Goal: Task Accomplishment & Management: Complete application form

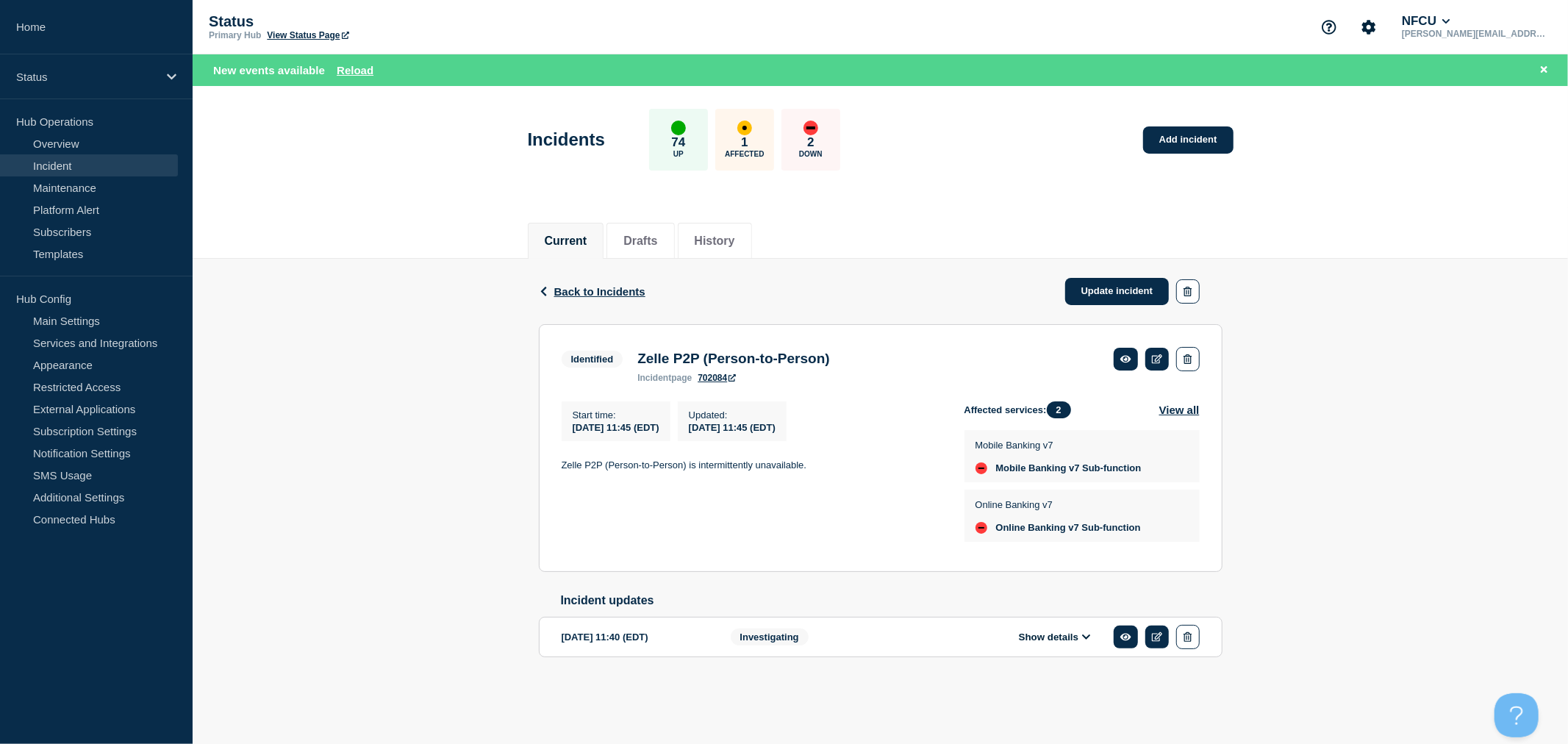
click at [611, 289] on span "Back to Incidents" at bounding box center [600, 291] width 91 height 12
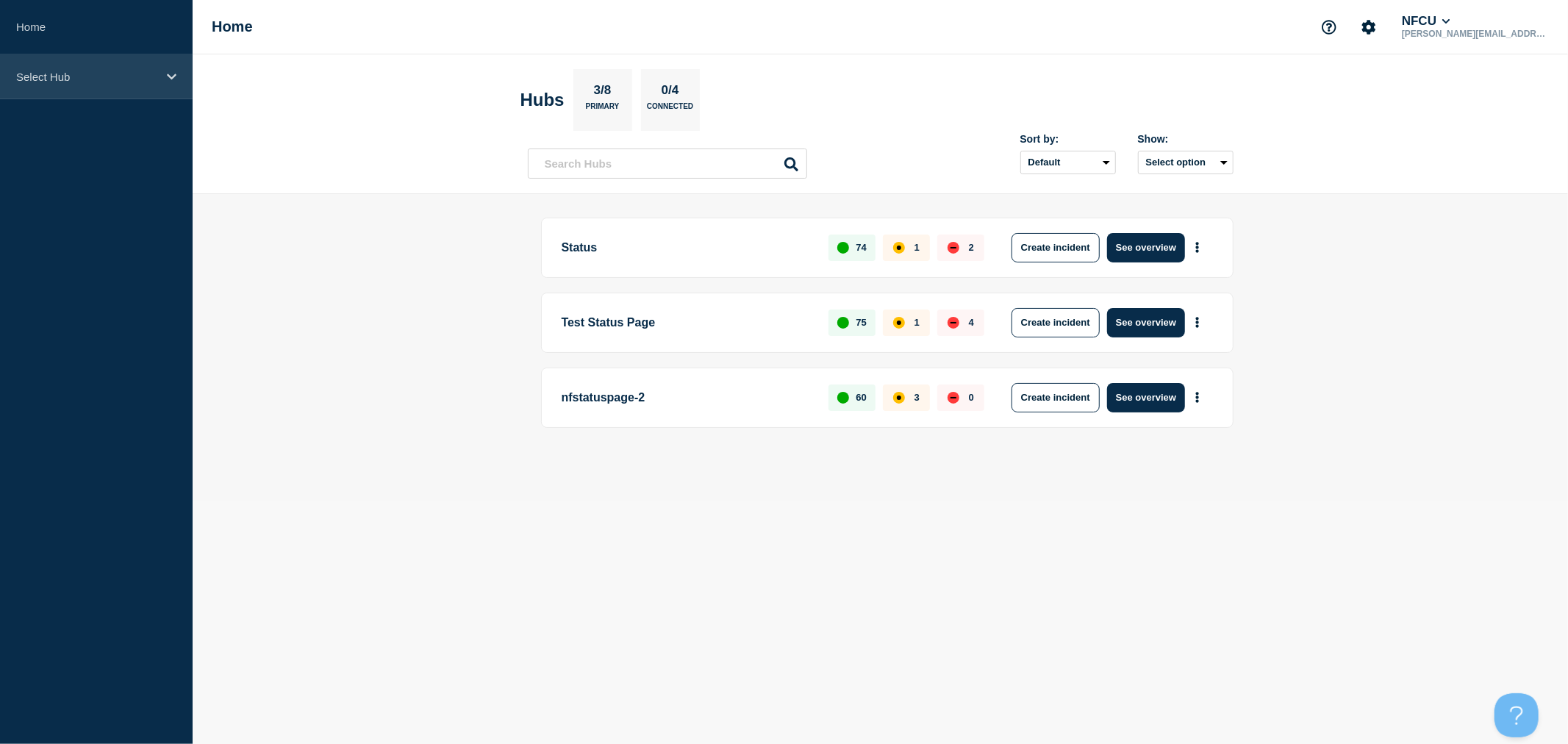
click at [91, 89] on div "Select Hub" at bounding box center [96, 77] width 193 height 45
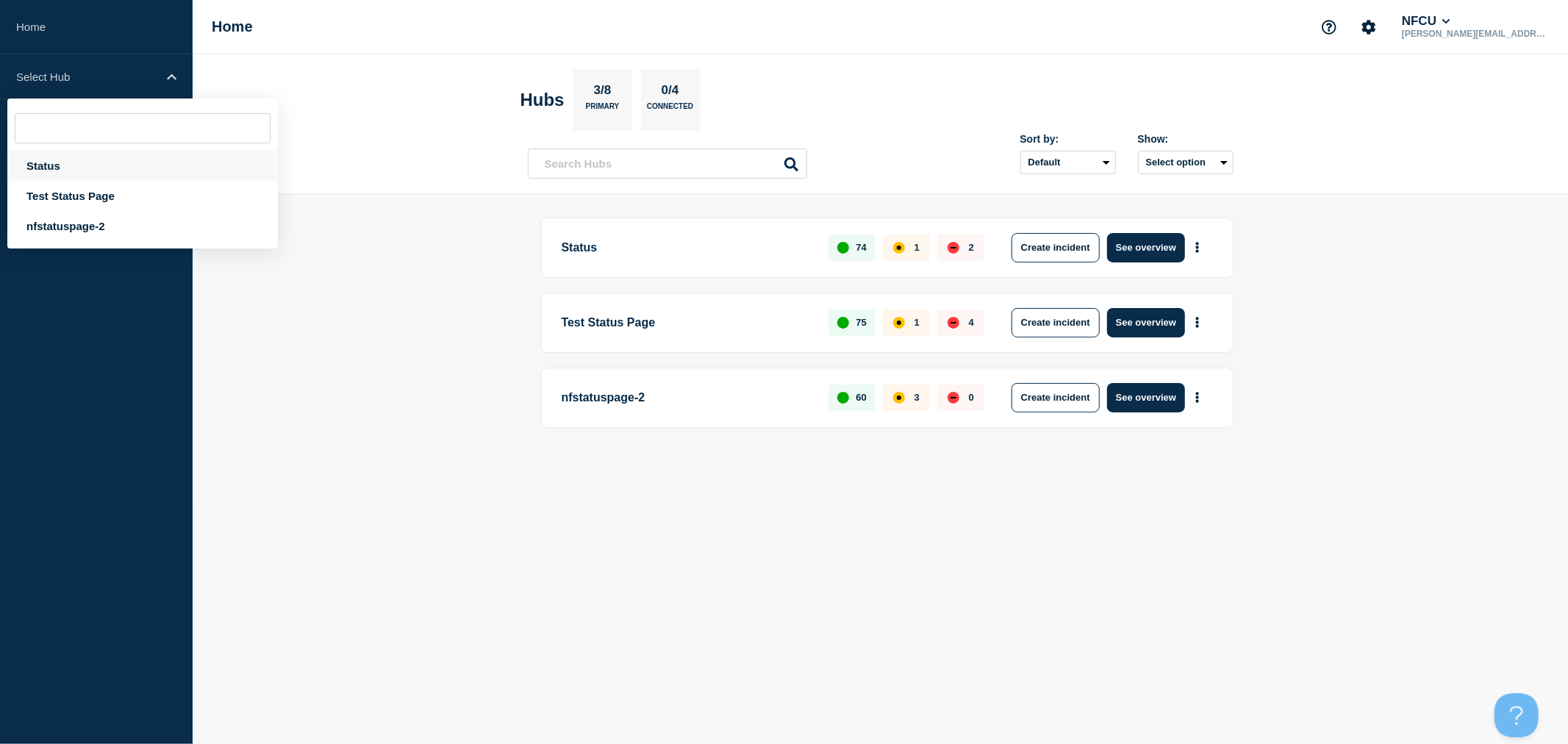
click at [53, 165] on div "Status" at bounding box center [143, 166] width 271 height 31
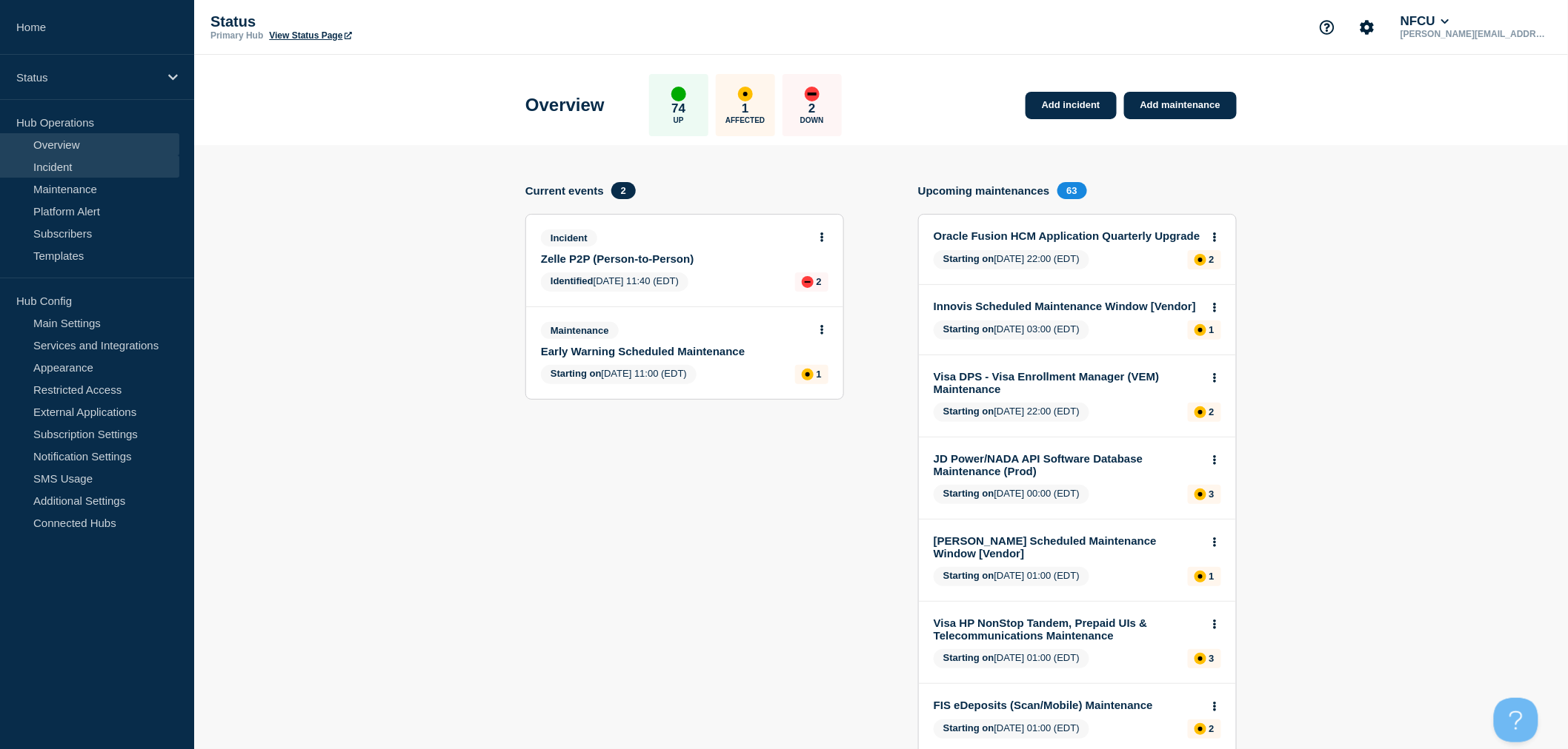
click at [84, 164] on link "Incident" at bounding box center [90, 167] width 179 height 22
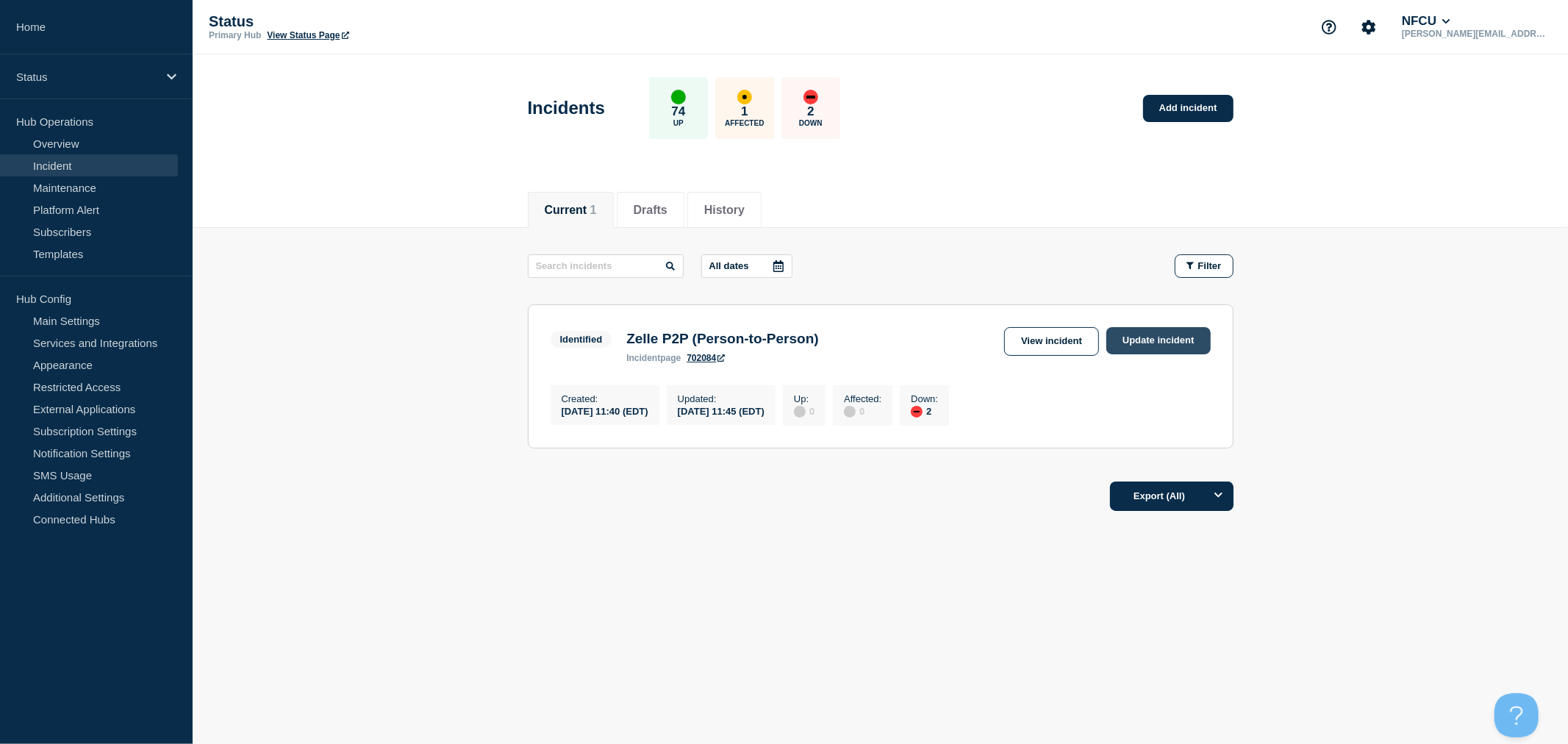
click at [1126, 331] on link "Update incident" at bounding box center [1158, 340] width 105 height 27
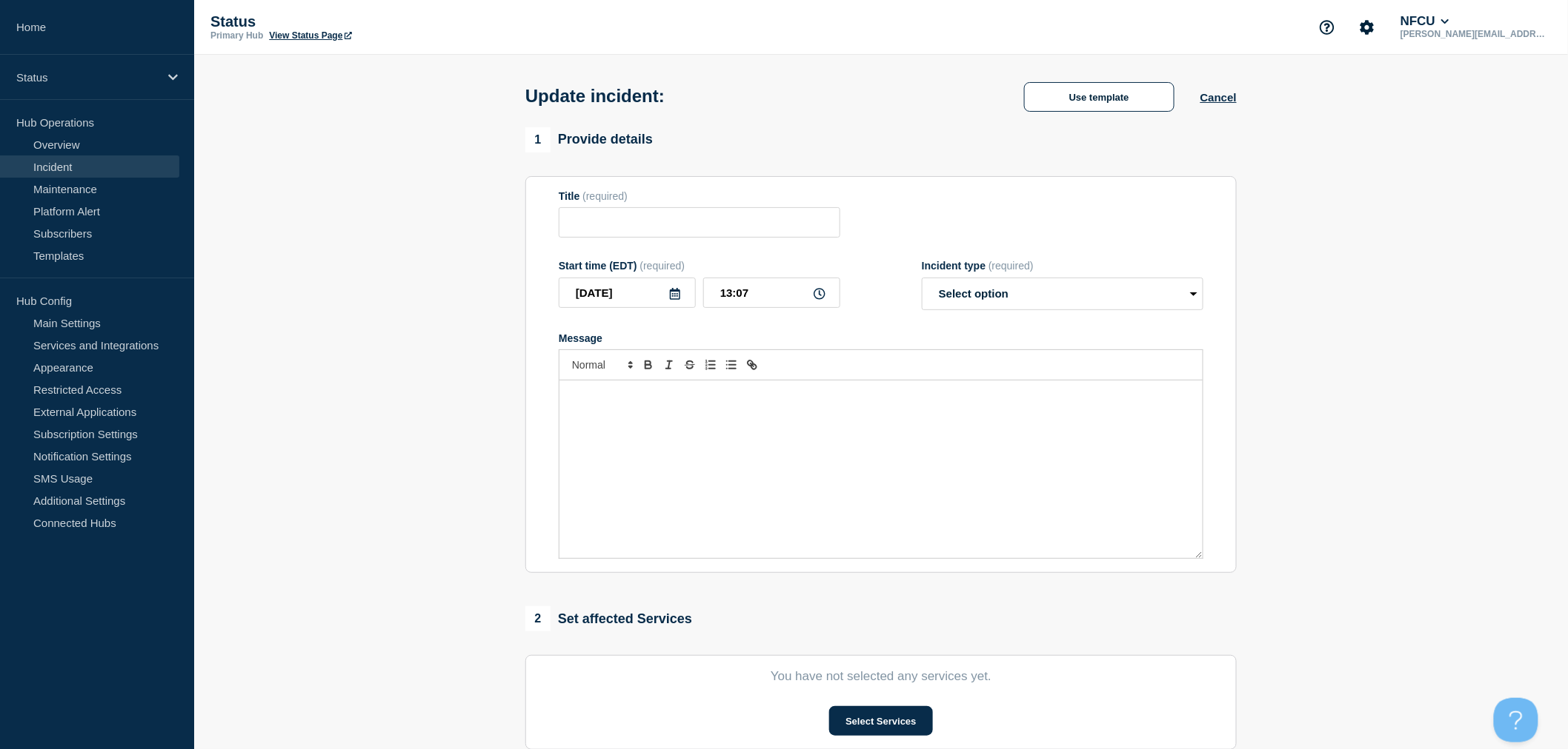
type input "Zelle P2P (Person-to-Person)"
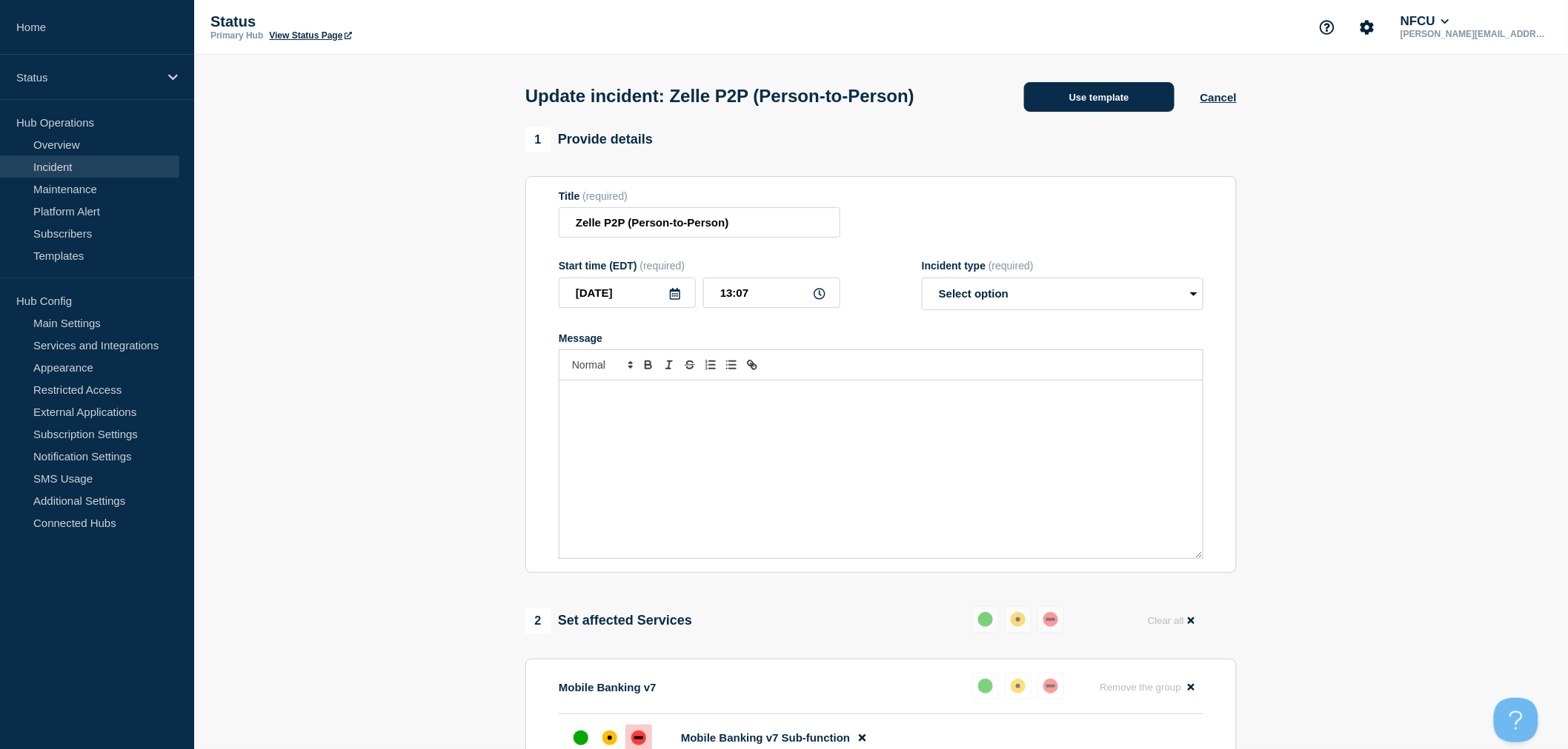
click at [1137, 111] on button "Use template" at bounding box center [1099, 97] width 150 height 30
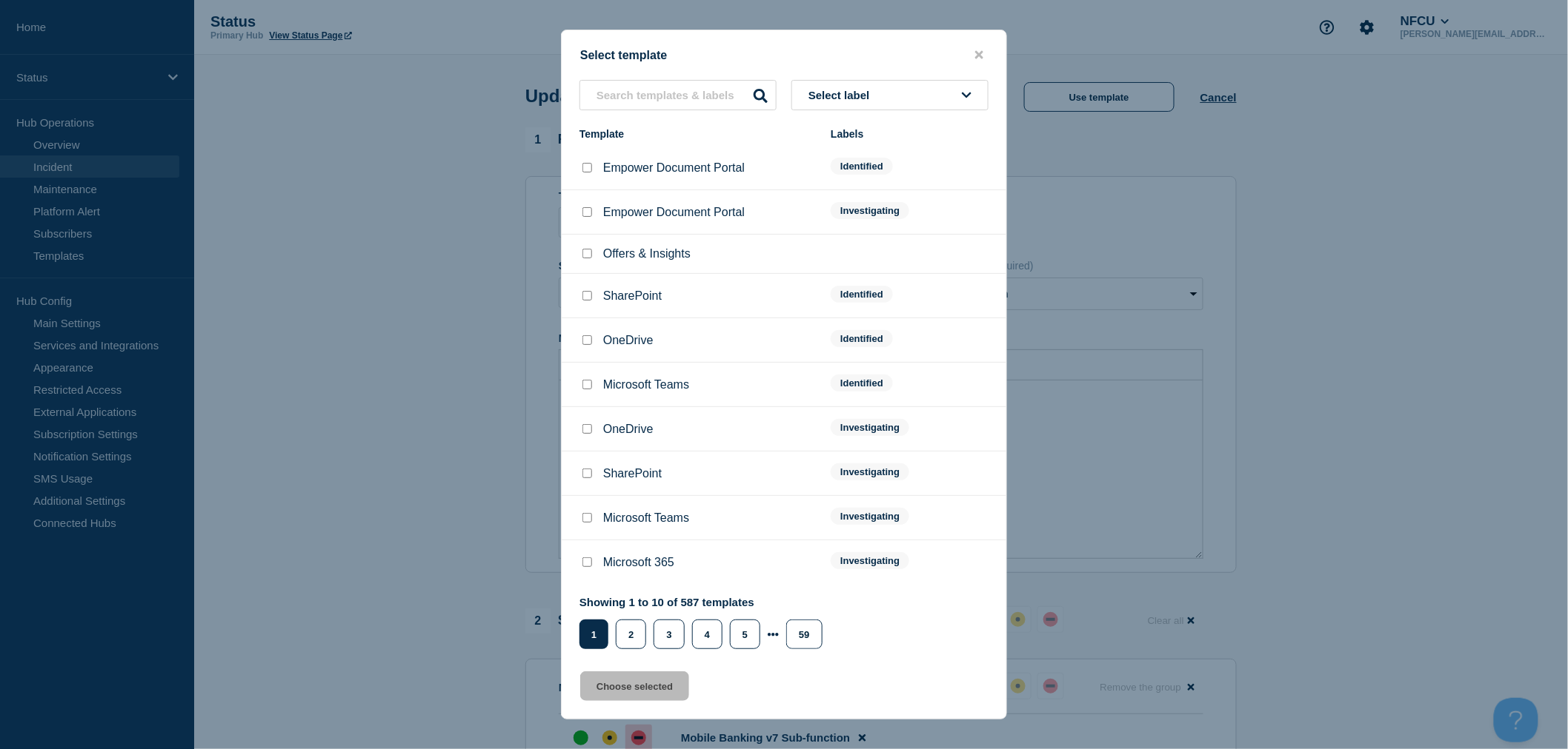
click at [898, 104] on button "Select label" at bounding box center [890, 95] width 197 height 31
click at [880, 326] on button "Resolved" at bounding box center [890, 328] width 197 height 31
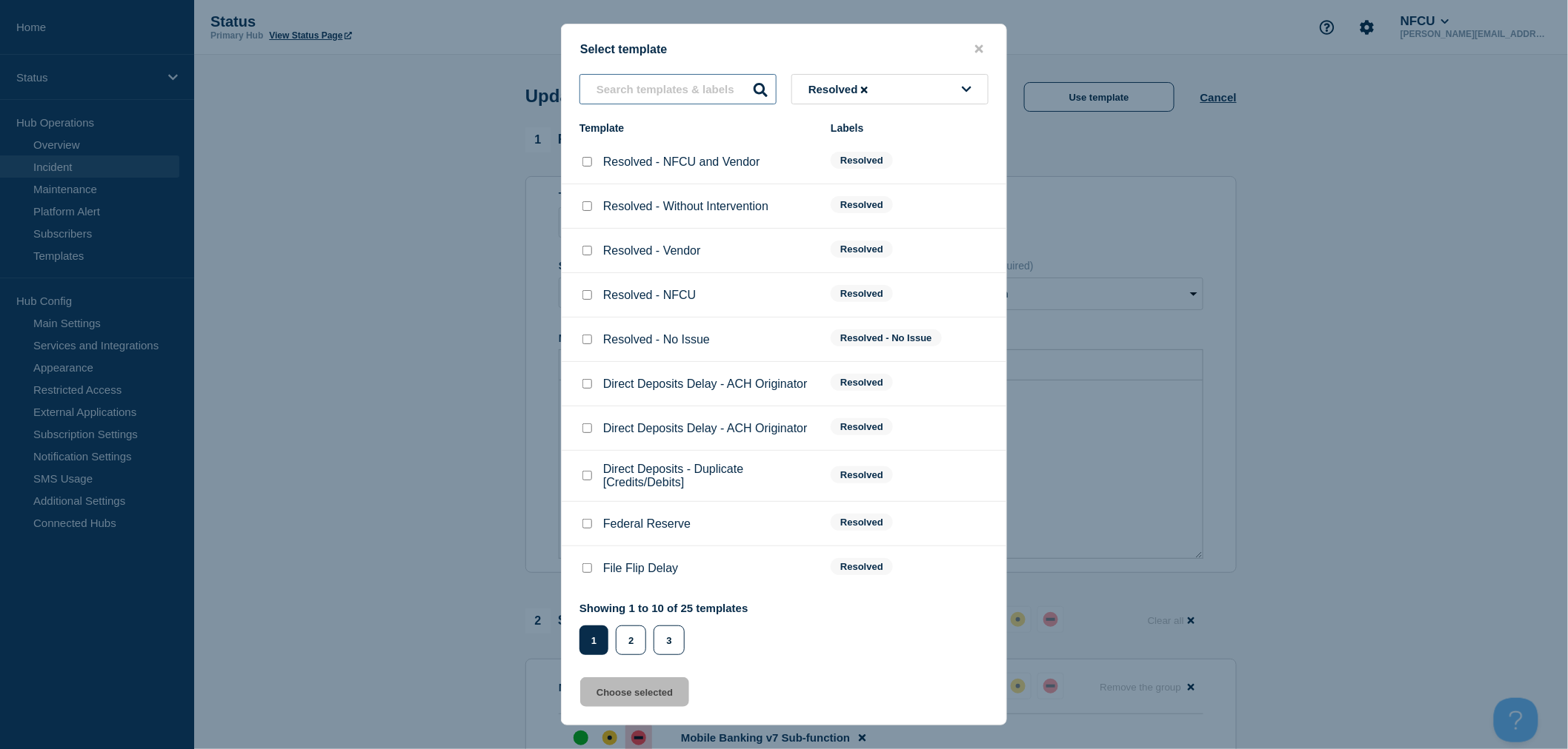
click at [634, 99] on input "text" at bounding box center [677, 89] width 197 height 31
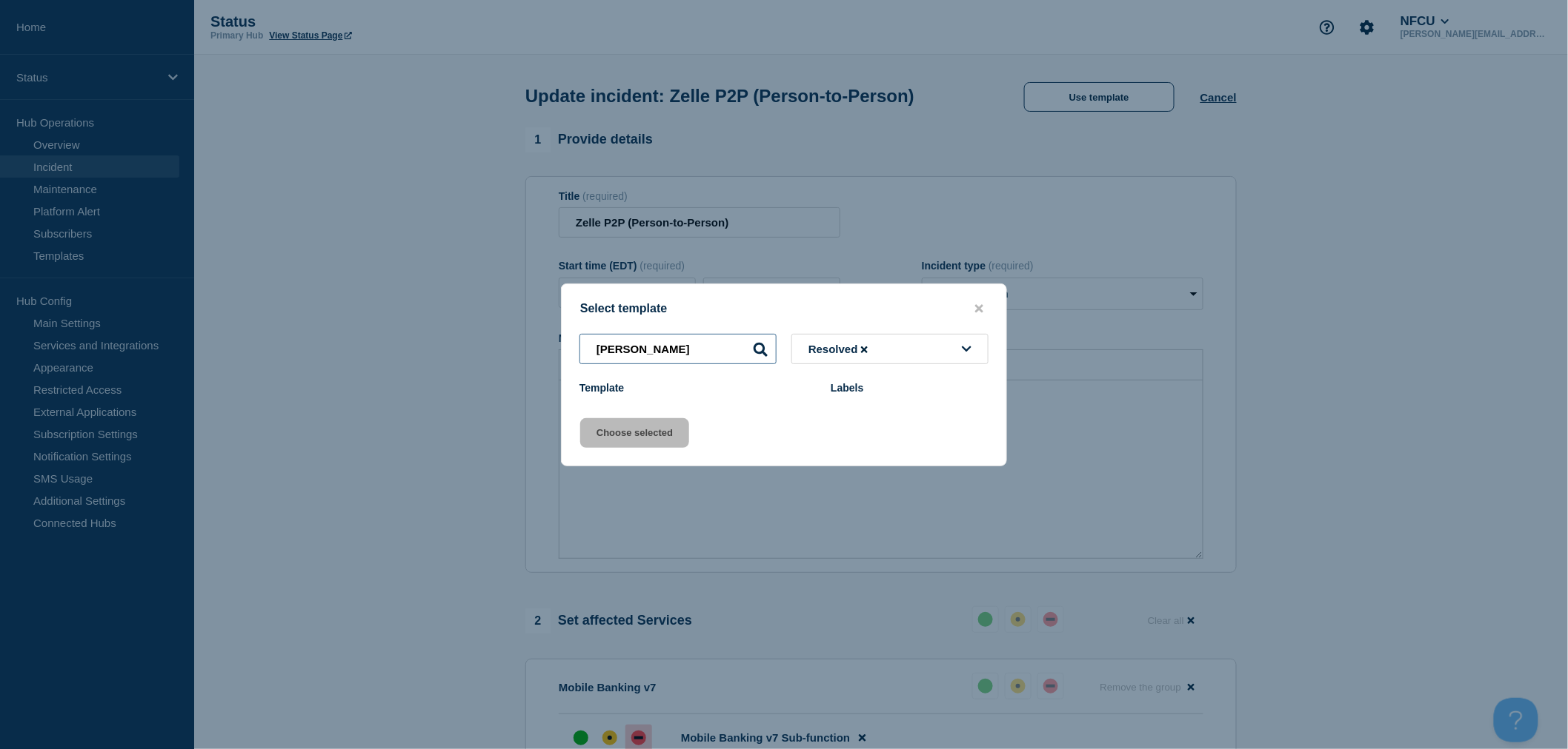
type input "Zelle"
click at [685, 357] on input "Zelle" at bounding box center [677, 349] width 197 height 31
drag, startPoint x: 649, startPoint y: 356, endPoint x: 553, endPoint y: 354, distance: 96.0
click at [553, 354] on div "Select template Zelle Resolved Template Labels Choose selected" at bounding box center [784, 374] width 1568 height 749
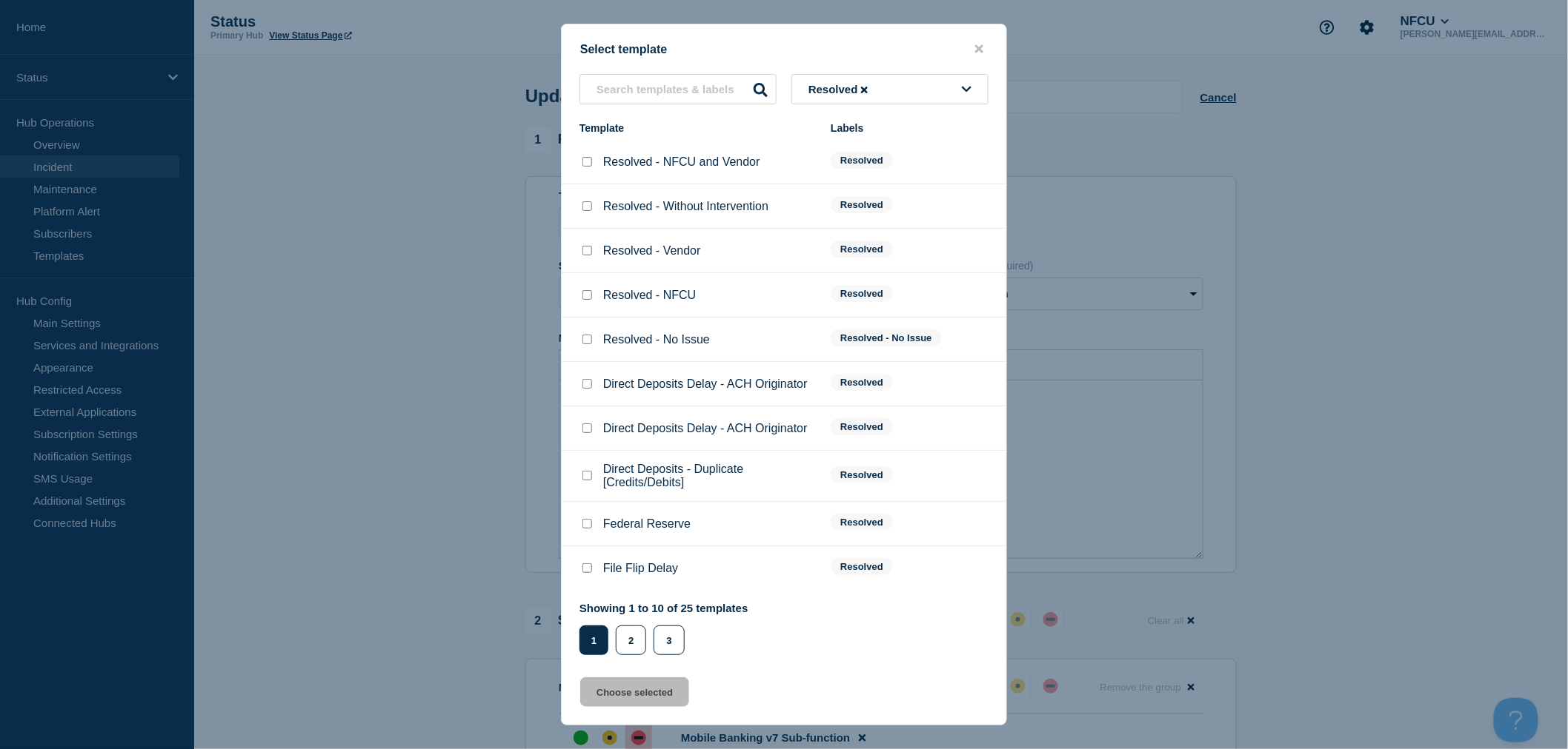
click at [582, 250] on input "Resolved - Vendor checkbox" at bounding box center [587, 250] width 9 height 9
checkbox input "true"
click at [653, 692] on button "Choose selected" at bounding box center [634, 692] width 109 height 30
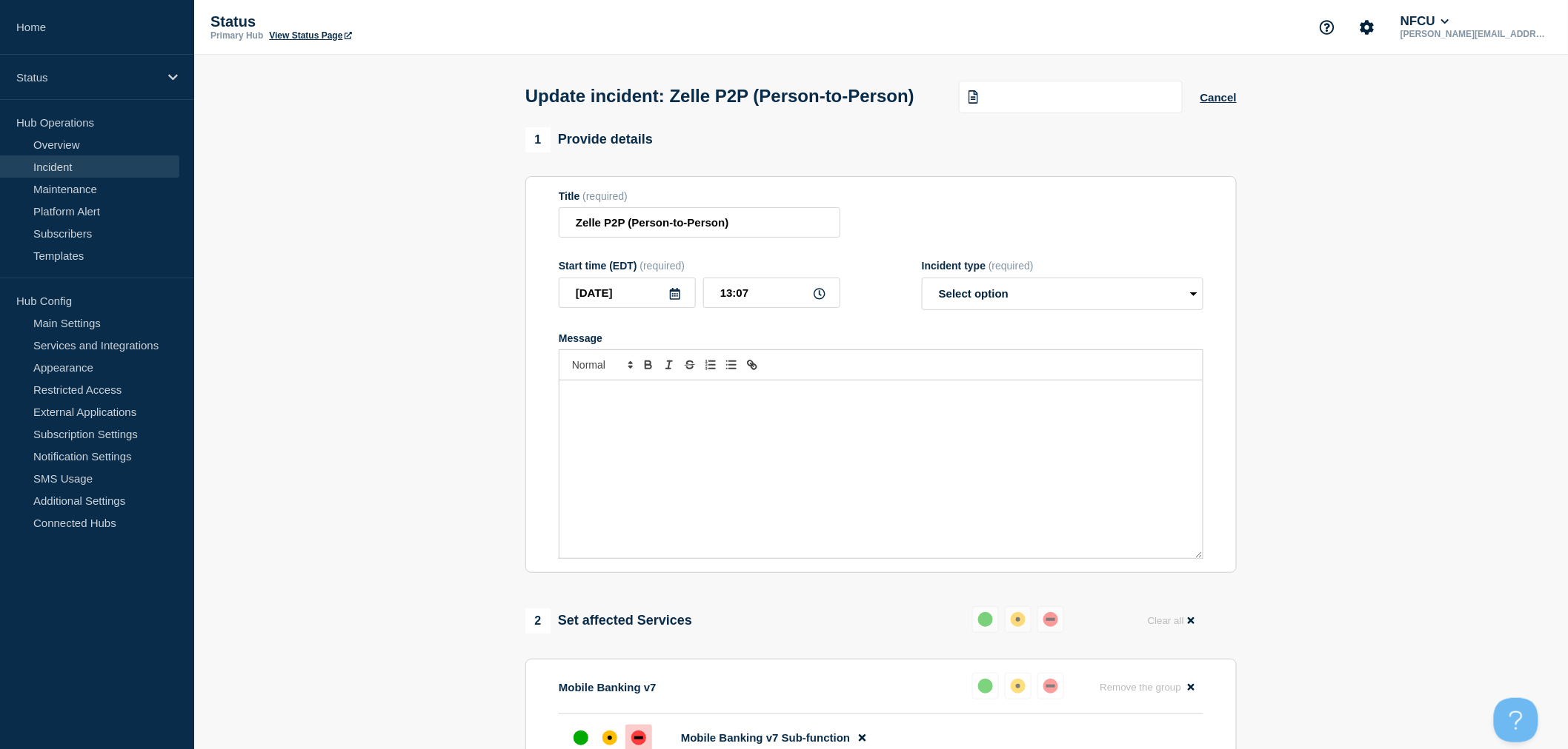
select select "resolved"
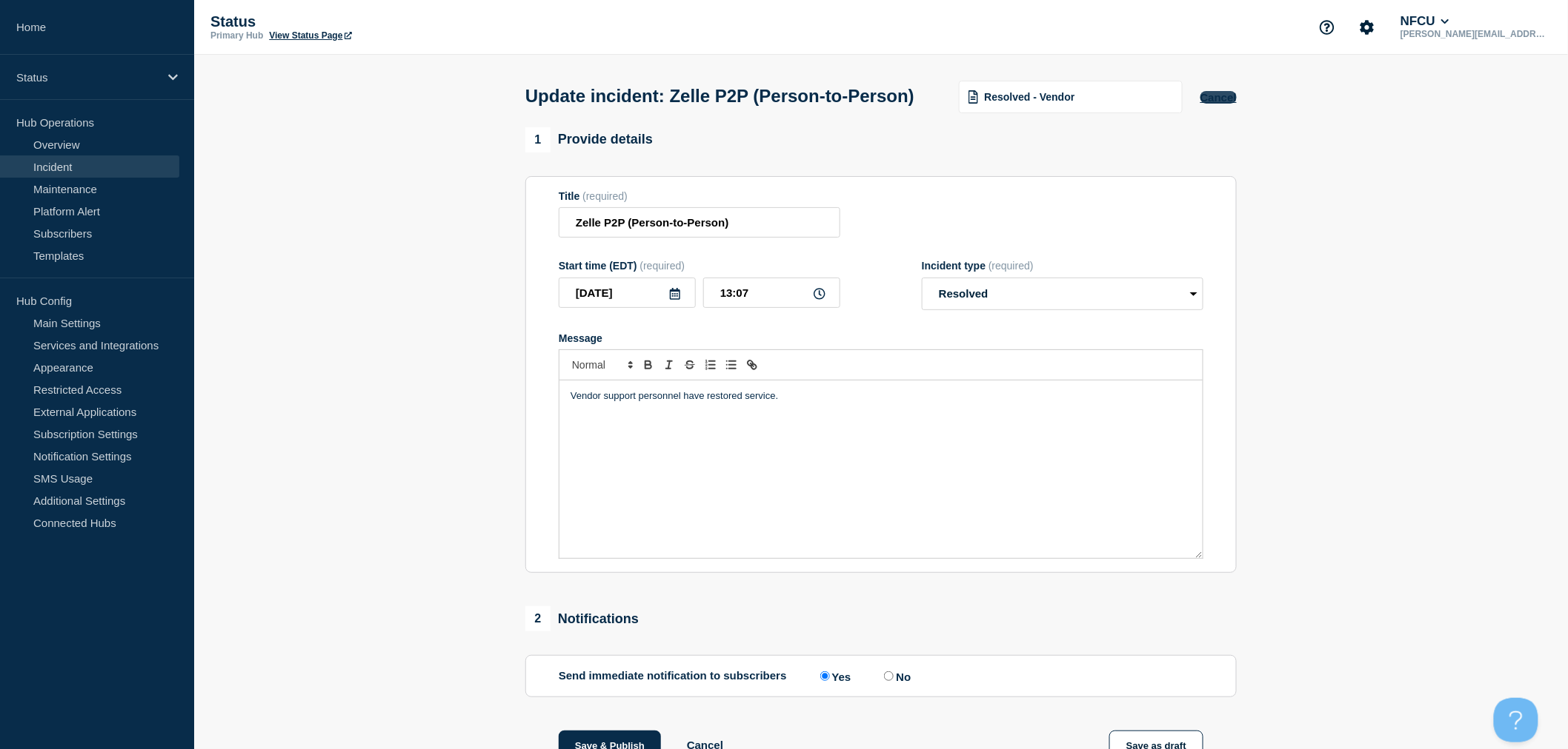
click at [1222, 104] on button "Cancel" at bounding box center [1218, 97] width 36 height 12
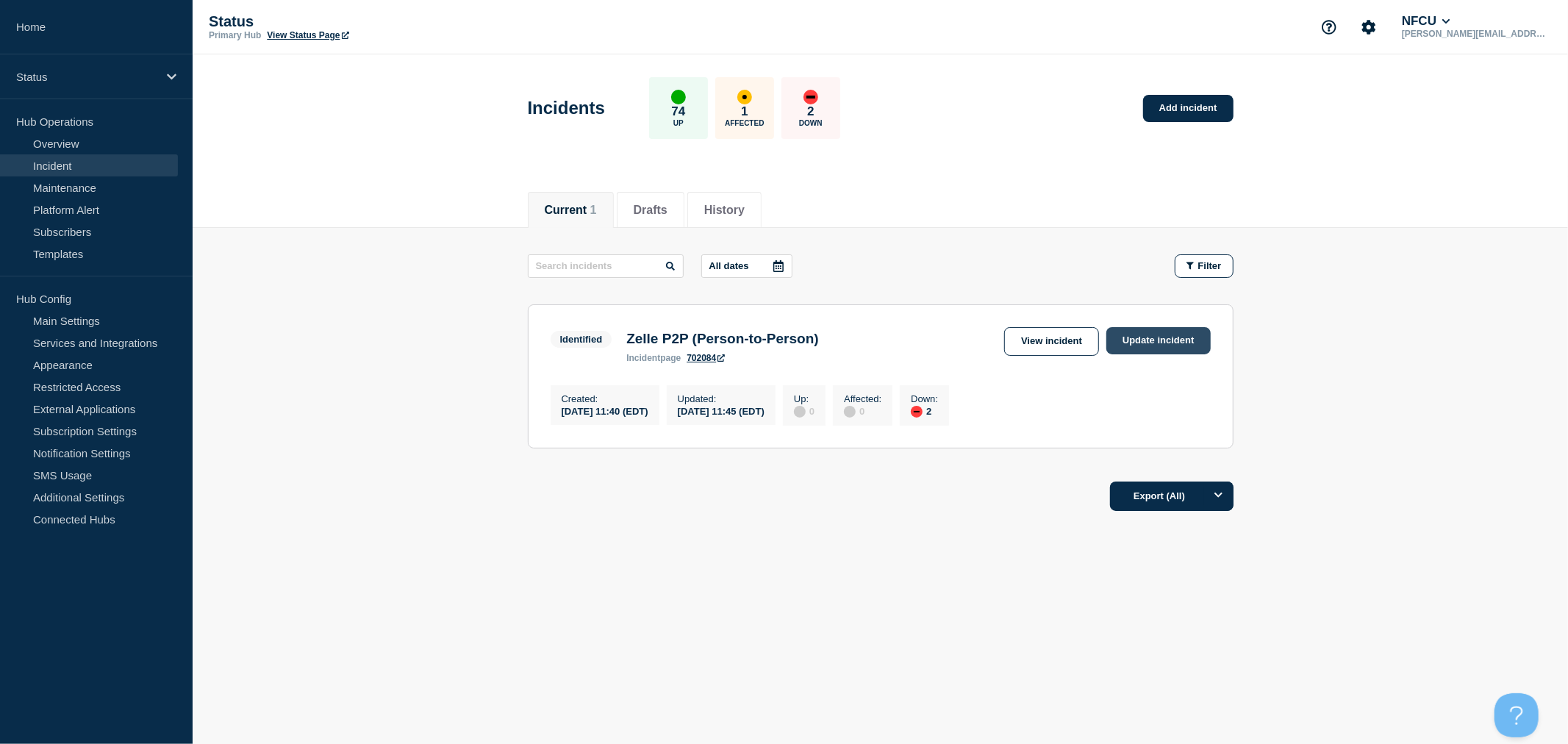
click at [1165, 340] on link "Update incident" at bounding box center [1158, 340] width 105 height 27
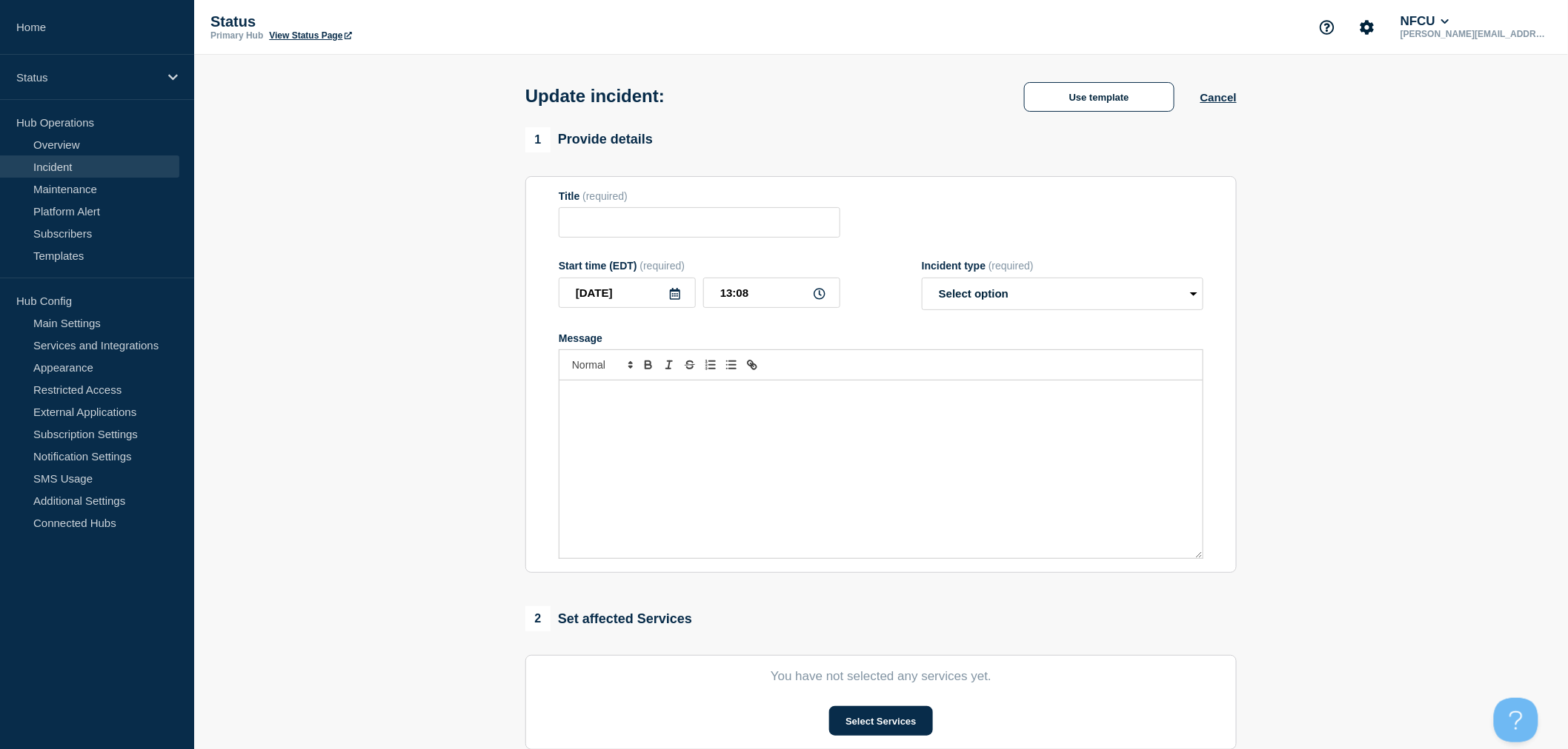
type input "Zelle P2P (Person-to-Person)"
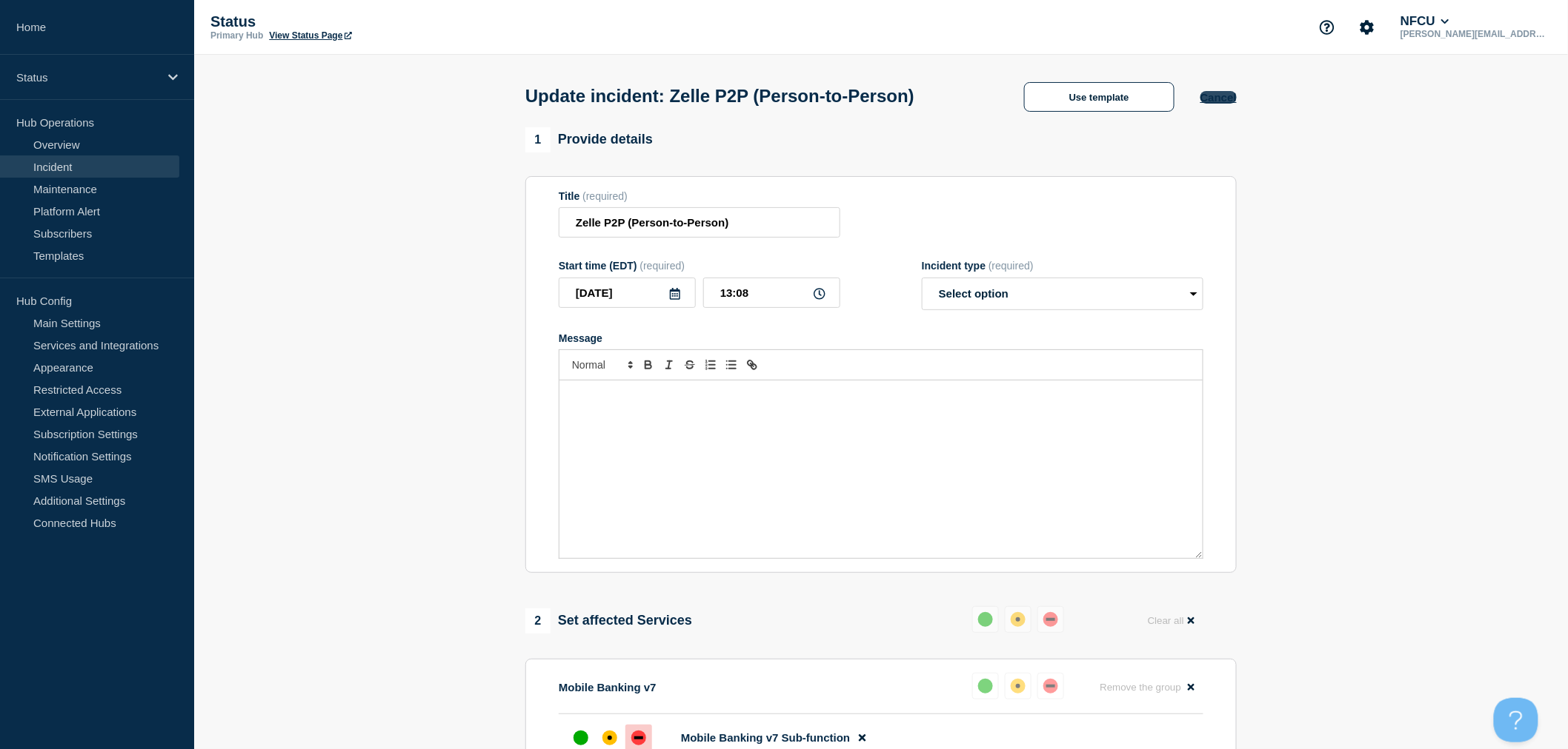
click at [1215, 98] on button "Cancel" at bounding box center [1218, 97] width 36 height 12
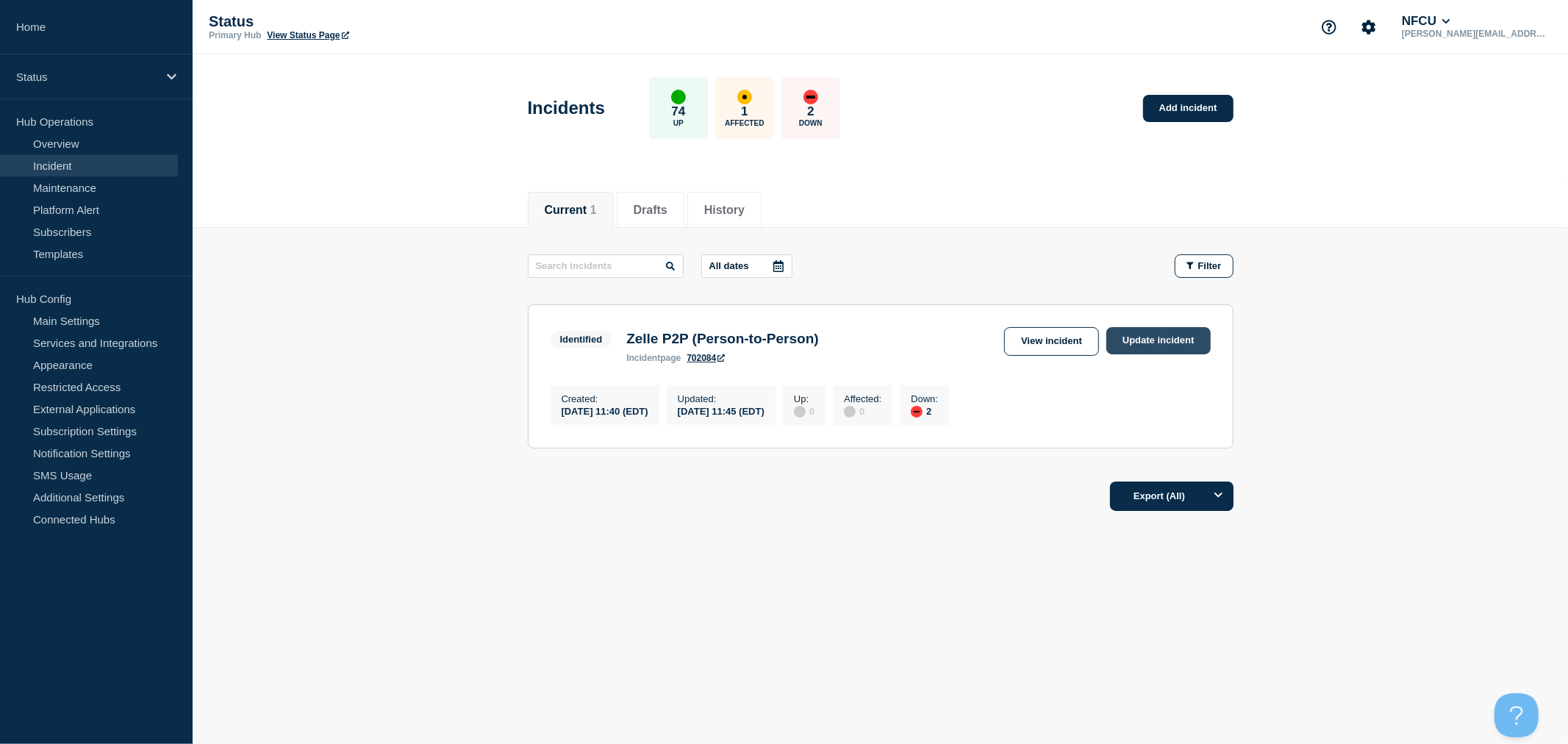
click at [1163, 346] on link "Update incident" at bounding box center [1158, 340] width 105 height 27
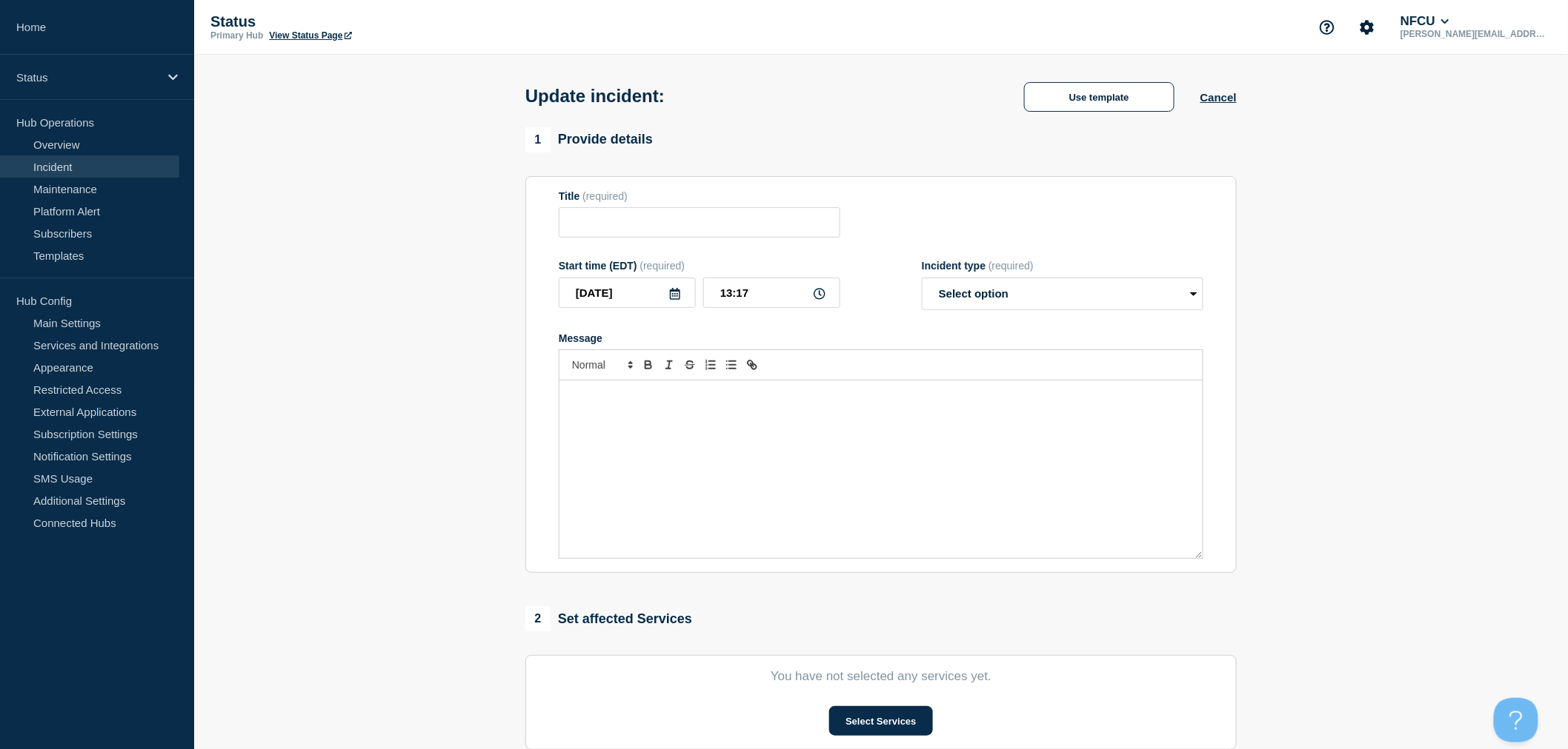
type input "Zelle P2P (Person-to-Person)"
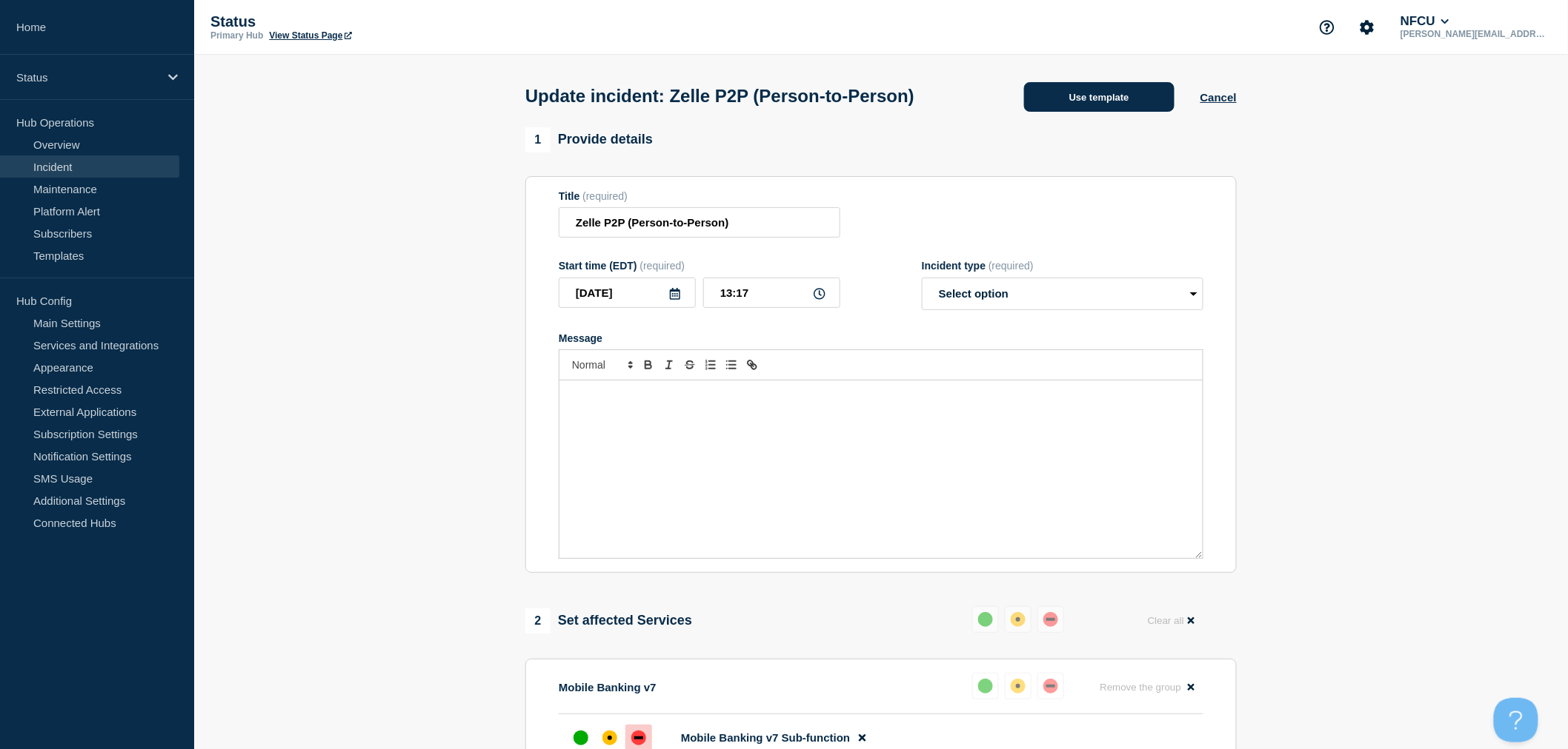
click at [1075, 105] on button "Use template" at bounding box center [1099, 97] width 150 height 30
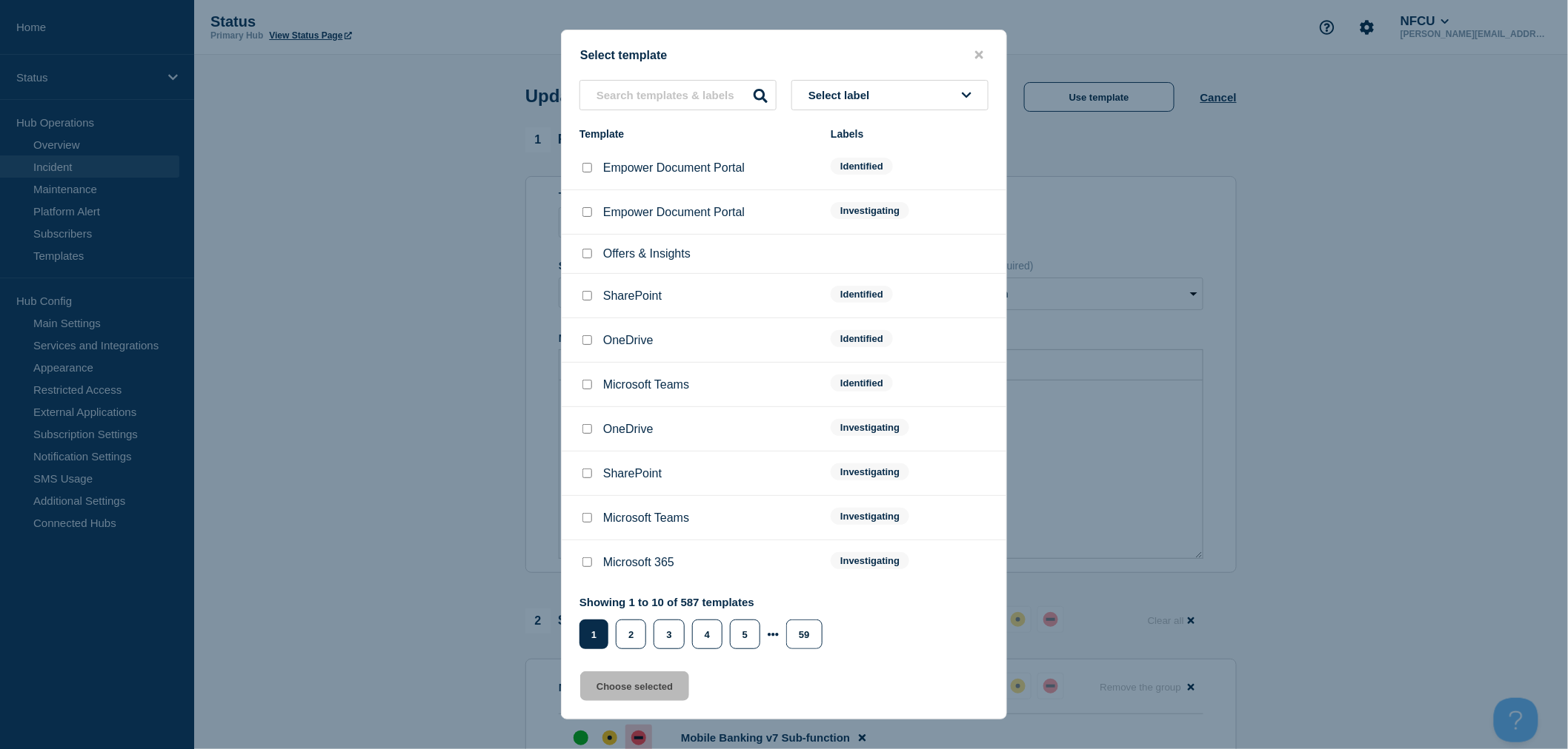
click at [921, 93] on button "Select label" at bounding box center [890, 95] width 197 height 31
click at [857, 331] on button "Resolved" at bounding box center [890, 328] width 197 height 31
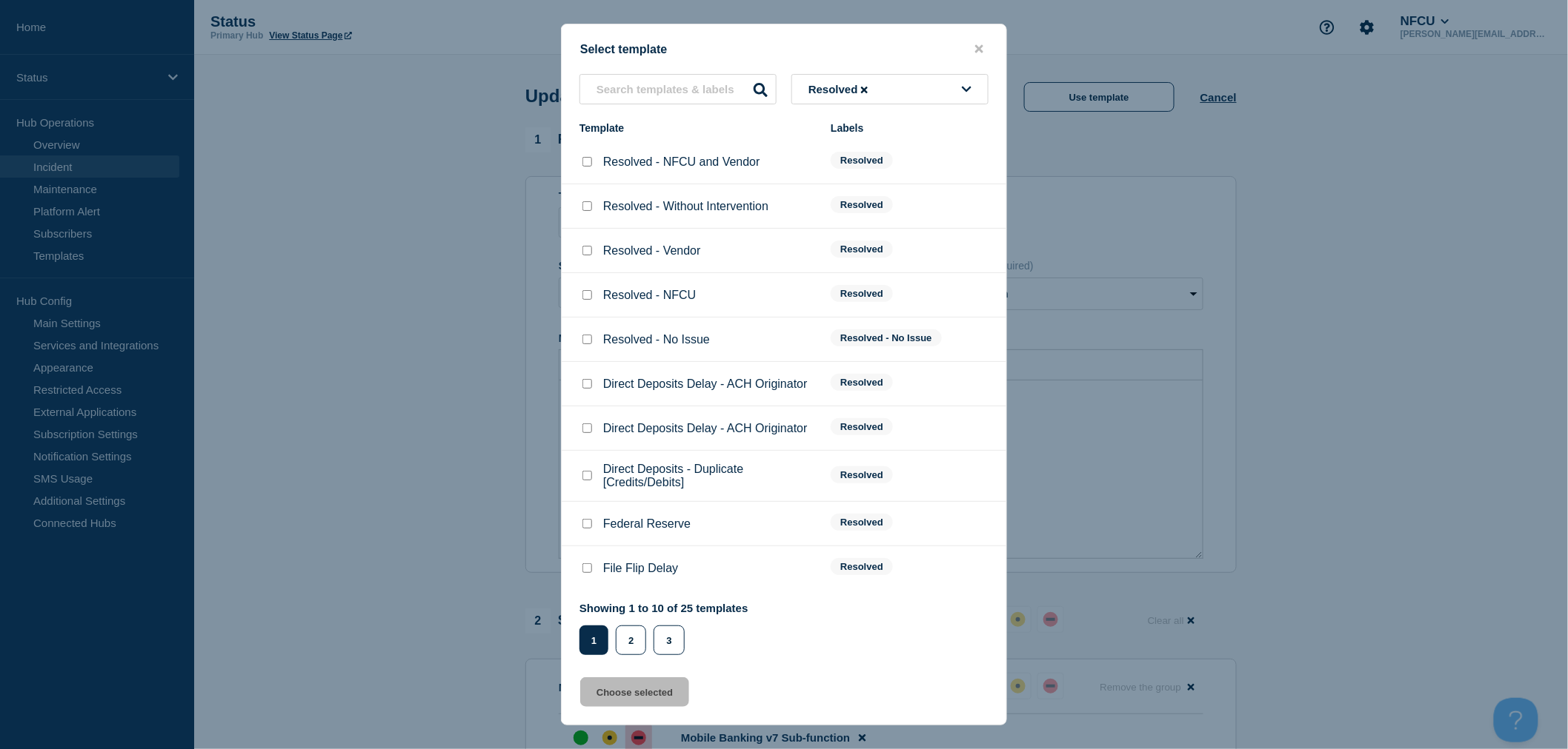
click at [585, 255] on input "Resolved - Vendor checkbox" at bounding box center [587, 250] width 9 height 9
checkbox input "true"
click at [648, 696] on button "Choose selected" at bounding box center [634, 692] width 109 height 30
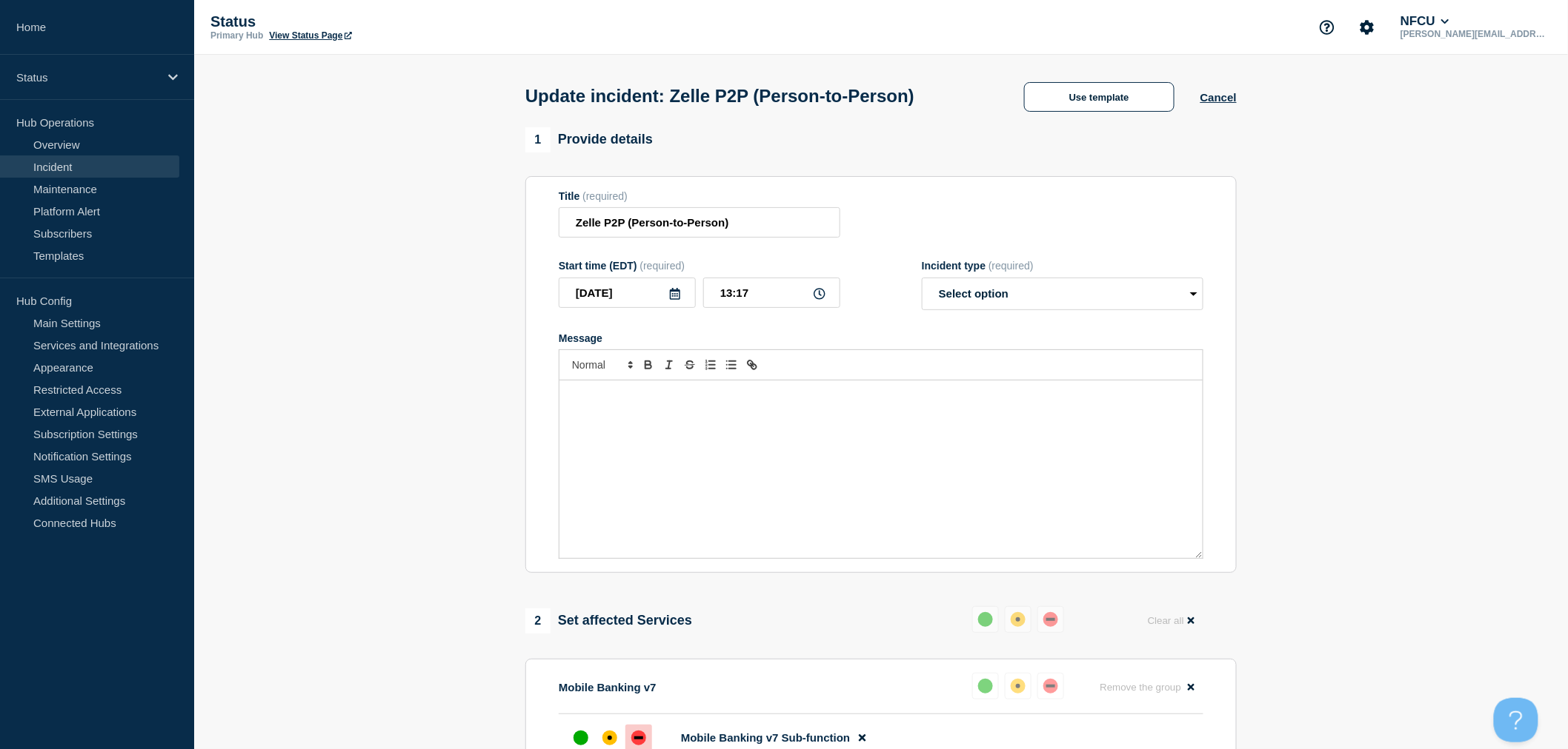
select select "resolved"
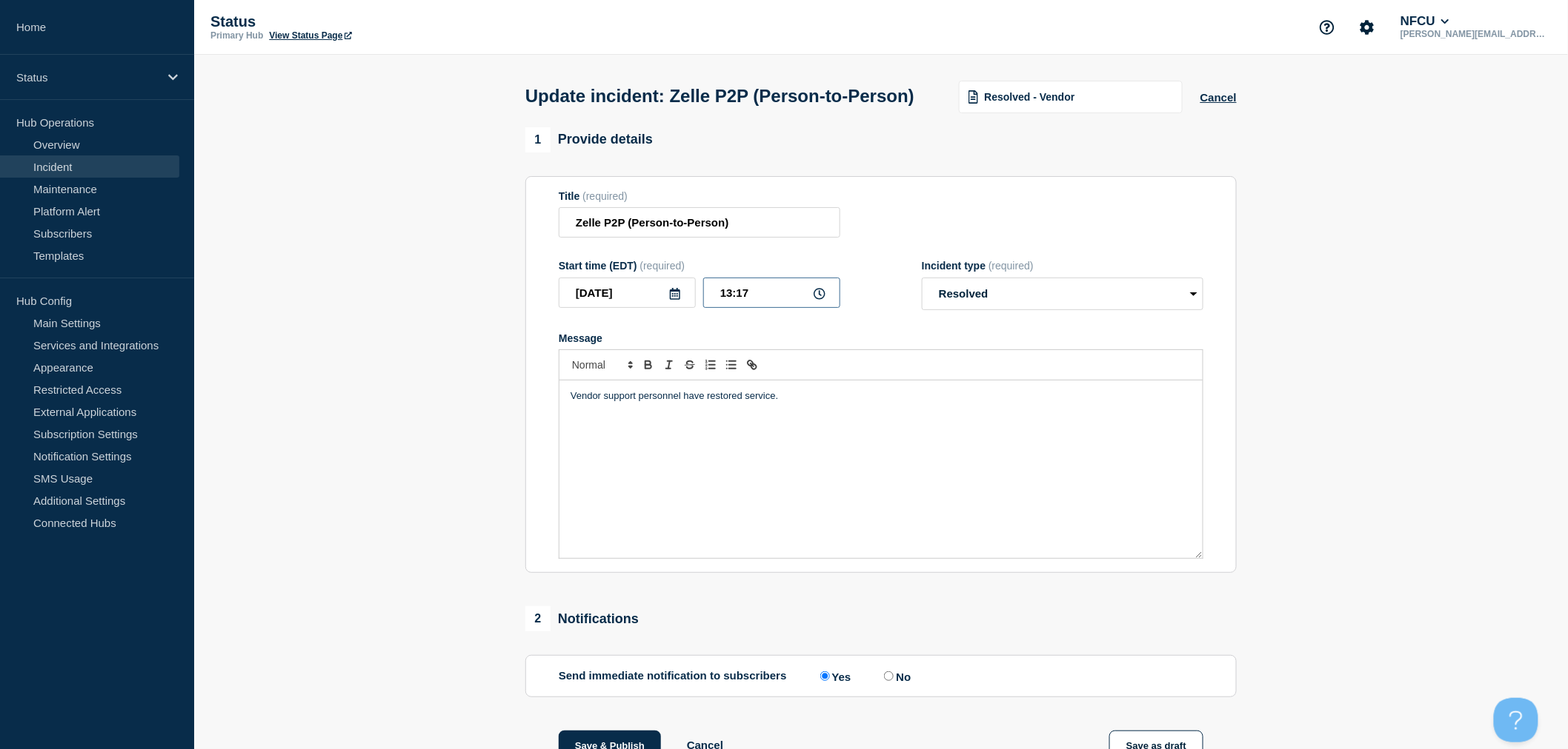
click at [754, 308] on input "13:17" at bounding box center [771, 292] width 137 height 31
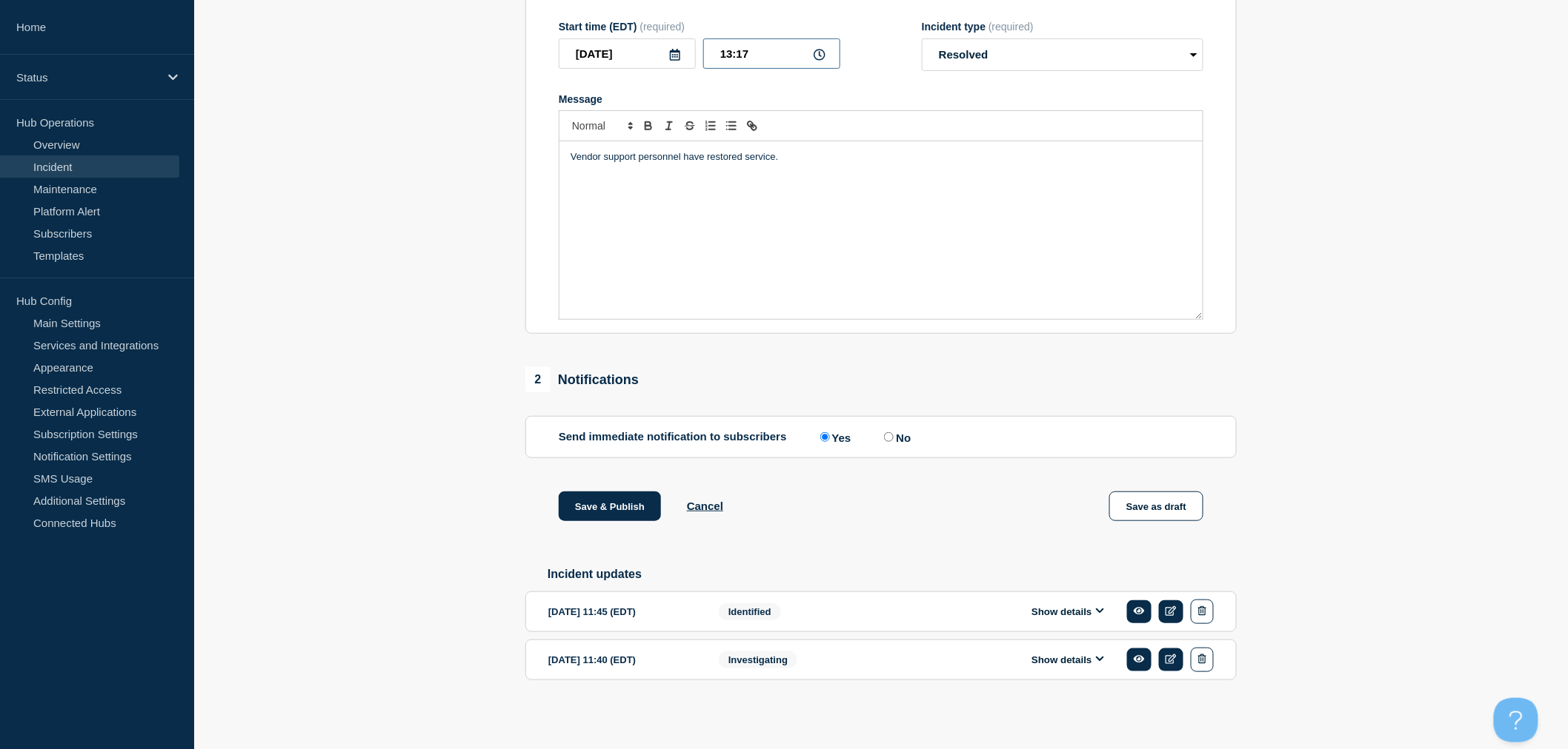
scroll to position [271, 0]
click at [625, 500] on button "Save & Publish" at bounding box center [609, 506] width 102 height 30
